Goal: Transaction & Acquisition: Purchase product/service

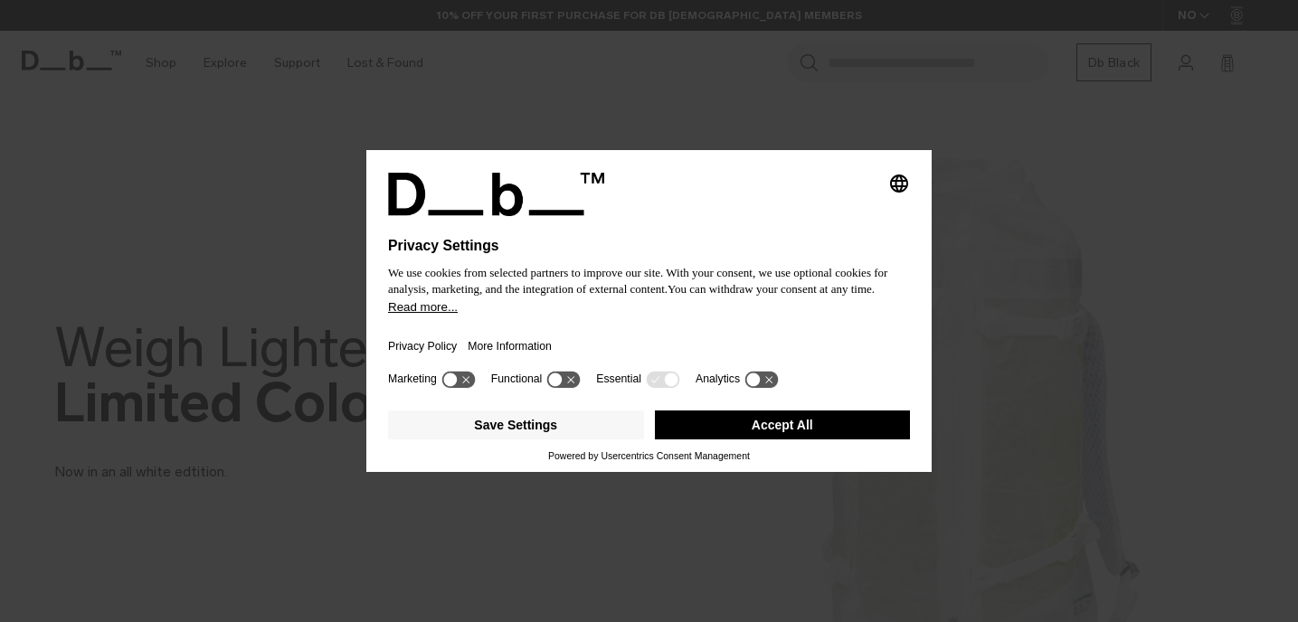
click at [691, 433] on button "Accept All" at bounding box center [783, 425] width 256 height 29
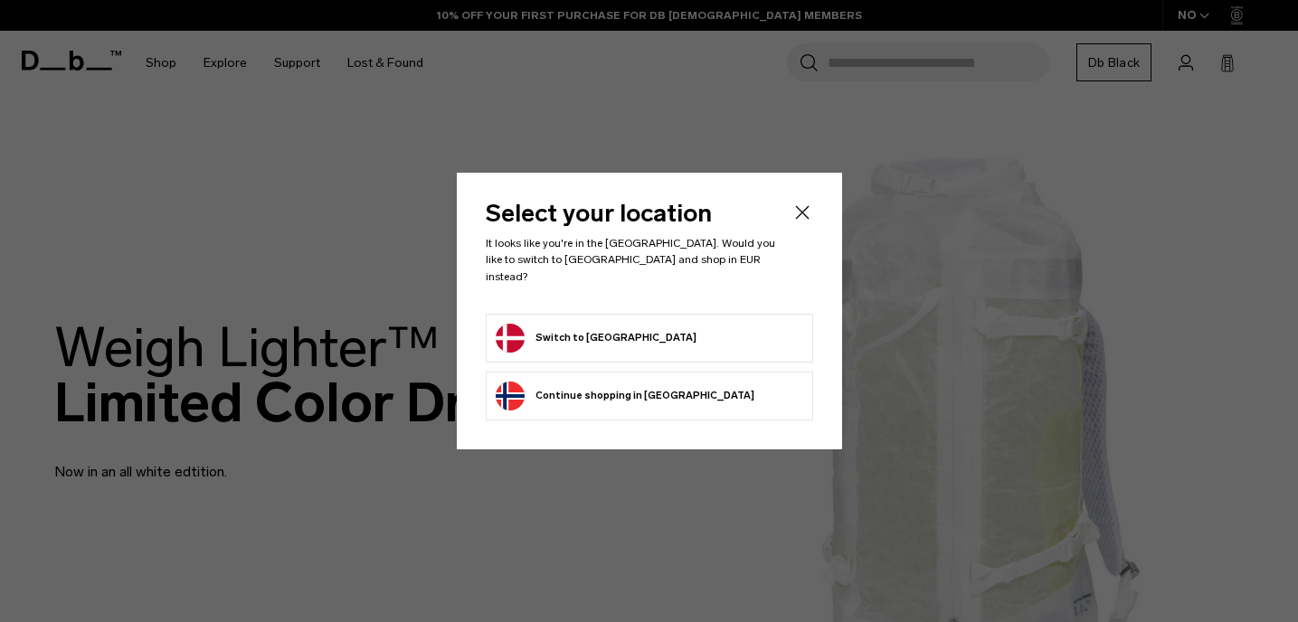
click at [620, 333] on button "Switch to Denmark" at bounding box center [596, 338] width 201 height 29
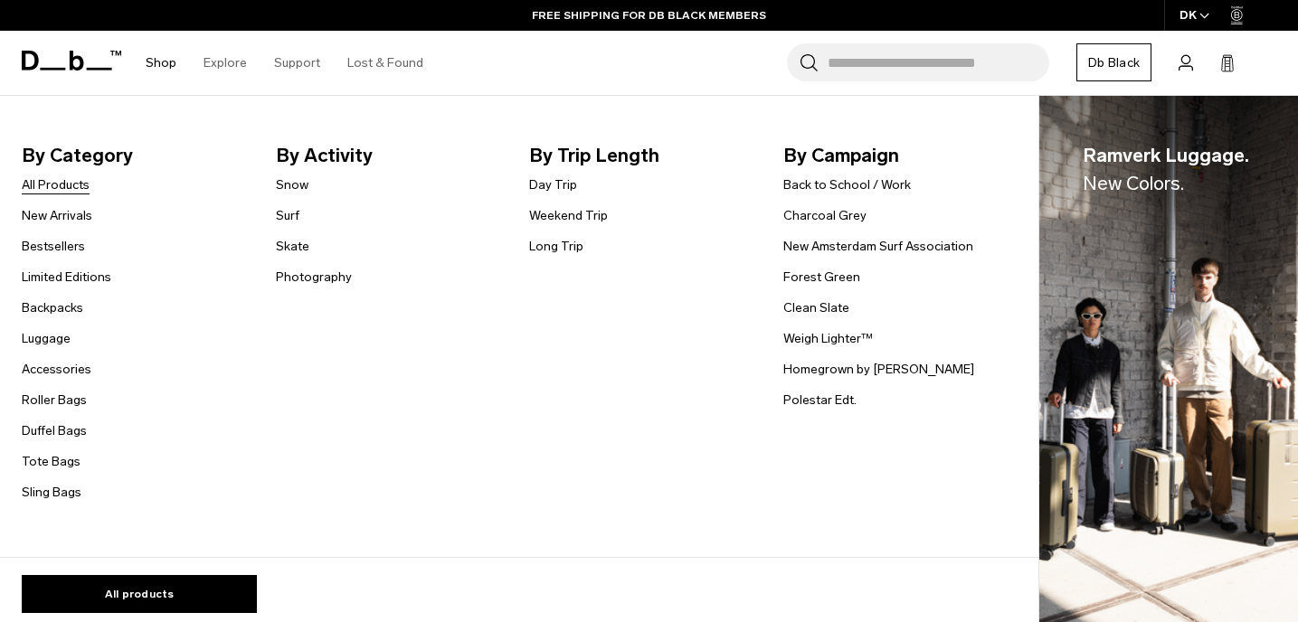
click at [71, 188] on link "All Products" at bounding box center [56, 184] width 68 height 19
click at [295, 216] on link "Surf" at bounding box center [288, 215] width 24 height 19
click at [63, 312] on link "Backpacks" at bounding box center [52, 307] width 61 height 19
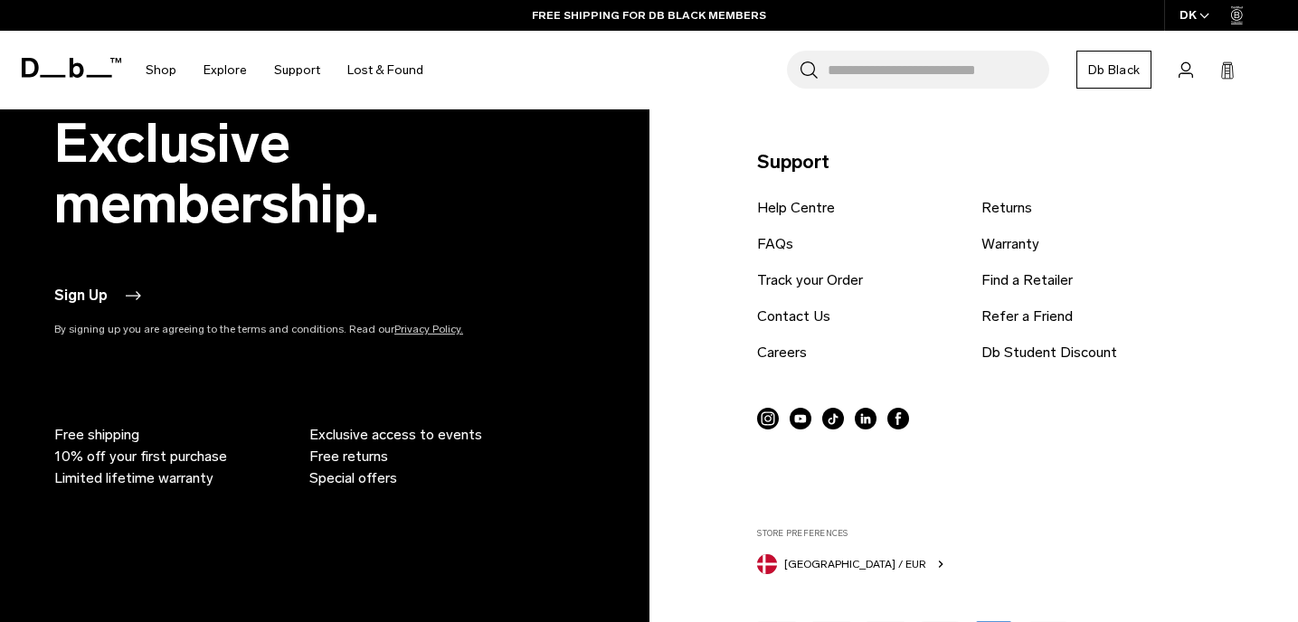
scroll to position [6020, 0]
